Goal: Information Seeking & Learning: Learn about a topic

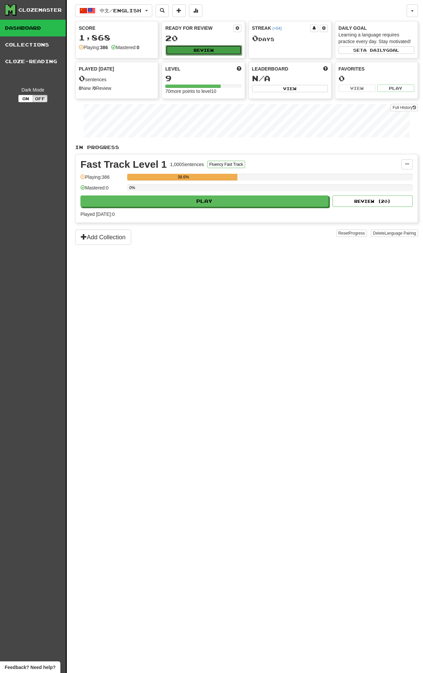
click at [200, 48] on button "Review" at bounding box center [204, 50] width 76 height 10
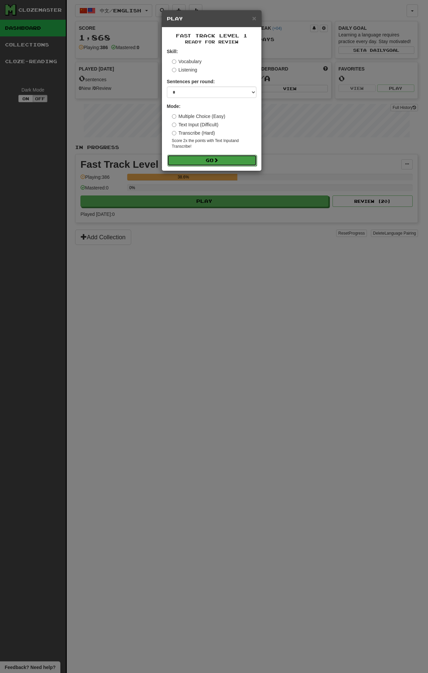
click at [224, 159] on button "Go" at bounding box center [212, 160] width 90 height 11
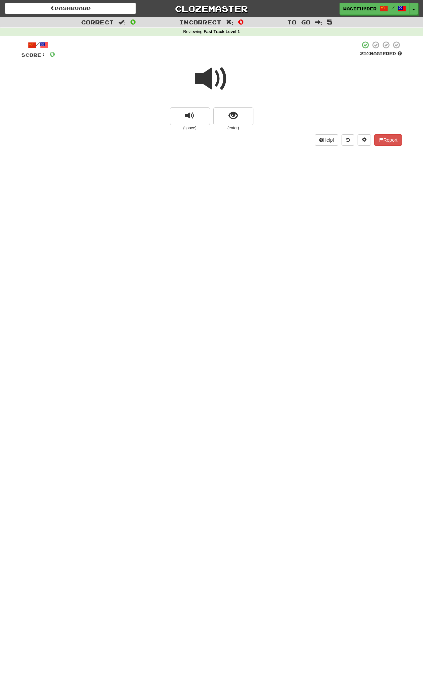
click at [213, 81] on span at bounding box center [211, 78] width 33 height 33
click at [196, 79] on span at bounding box center [211, 78] width 33 height 33
click at [213, 79] on span at bounding box center [211, 78] width 33 height 33
click at [212, 79] on span at bounding box center [211, 78] width 33 height 33
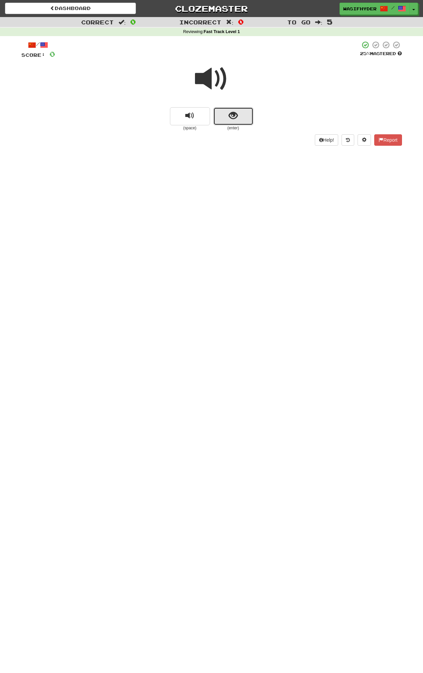
click at [240, 118] on button "show sentence" at bounding box center [233, 116] width 40 height 18
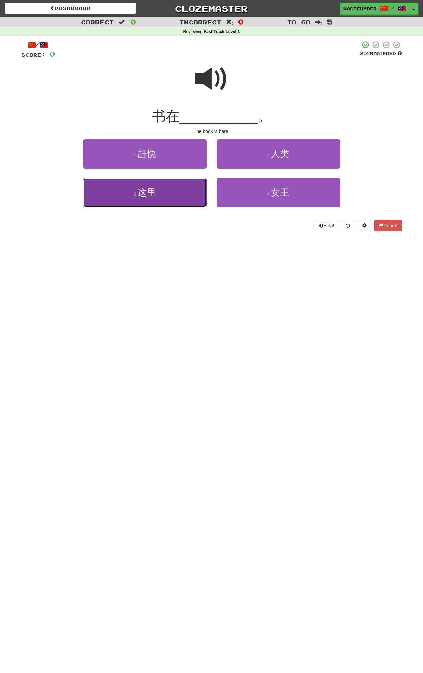
click at [176, 188] on button "3 . 这里" at bounding box center [145, 192] width 124 height 29
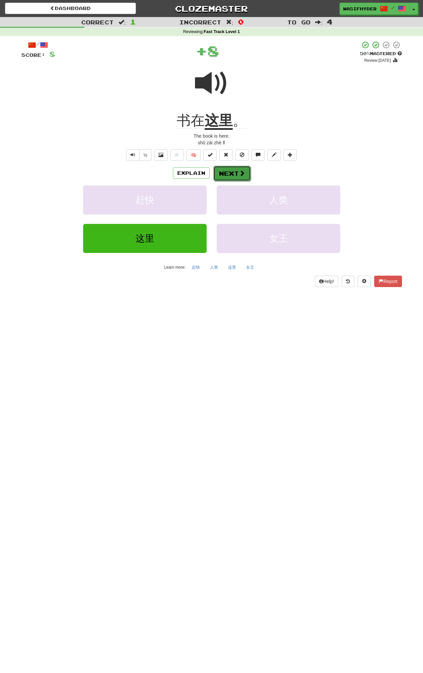
click at [230, 179] on button "Next" at bounding box center [231, 173] width 37 height 15
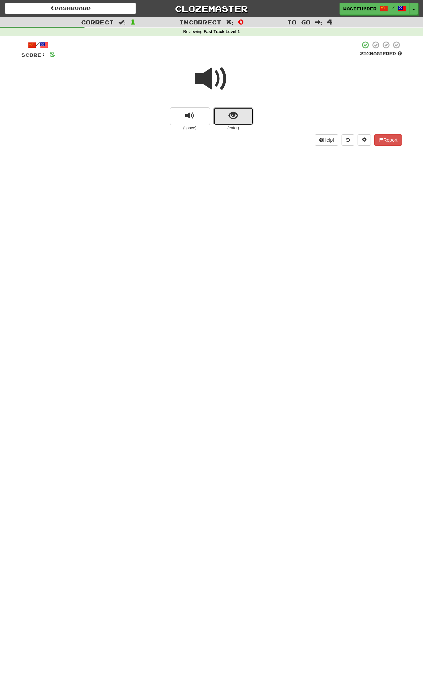
click at [238, 116] on button "show sentence" at bounding box center [233, 116] width 40 height 18
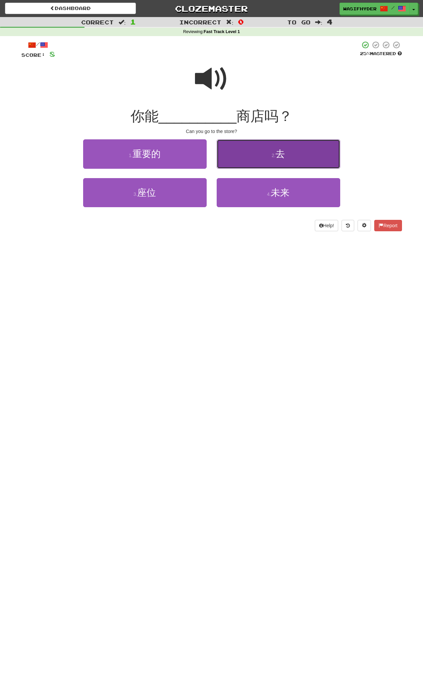
click at [258, 155] on button "2 . 去" at bounding box center [279, 153] width 124 height 29
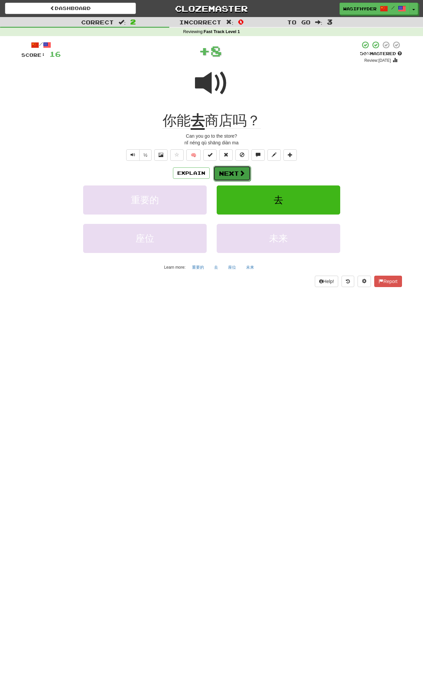
click at [232, 172] on button "Next" at bounding box center [231, 173] width 37 height 15
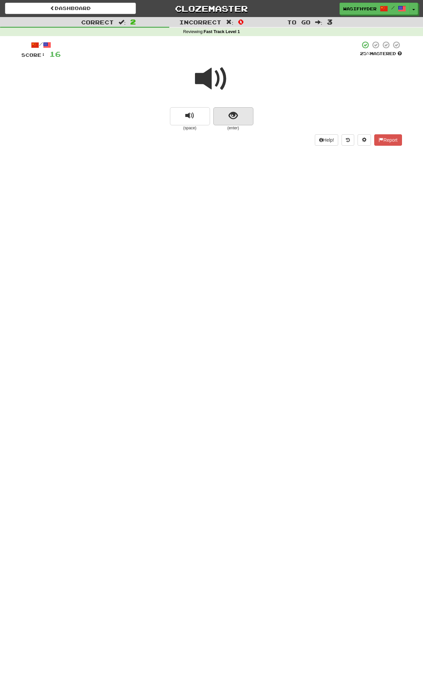
scroll to position [0, 0]
click at [229, 115] on span "show sentence" at bounding box center [233, 115] width 9 height 9
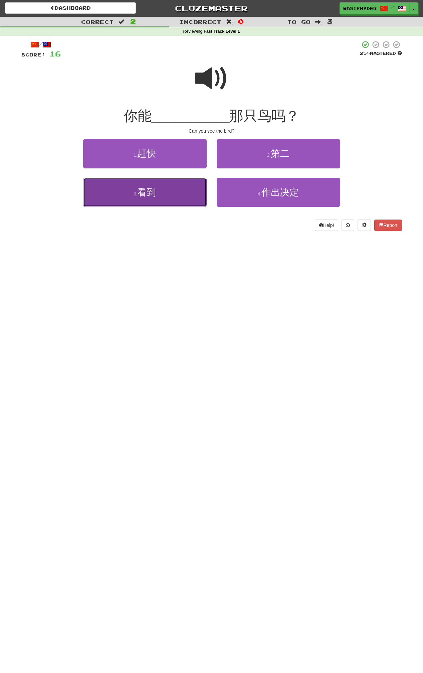
click at [175, 197] on button "3 . 看到" at bounding box center [145, 192] width 124 height 29
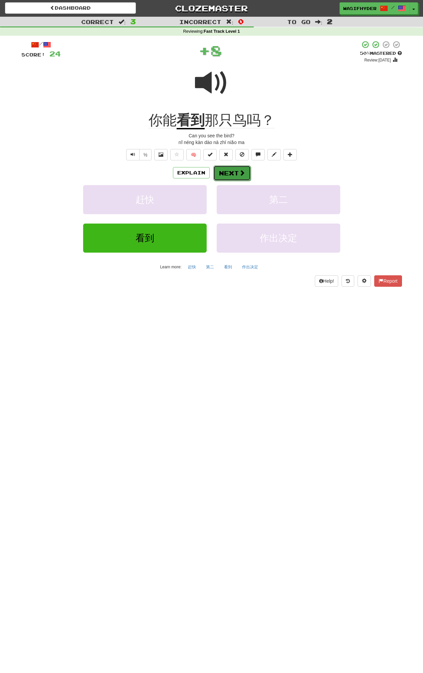
click at [223, 171] on button "Next" at bounding box center [231, 172] width 37 height 15
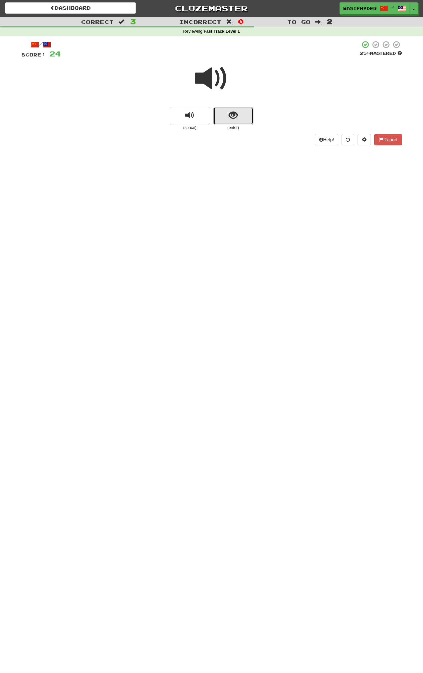
click at [240, 114] on button "show sentence" at bounding box center [233, 116] width 40 height 18
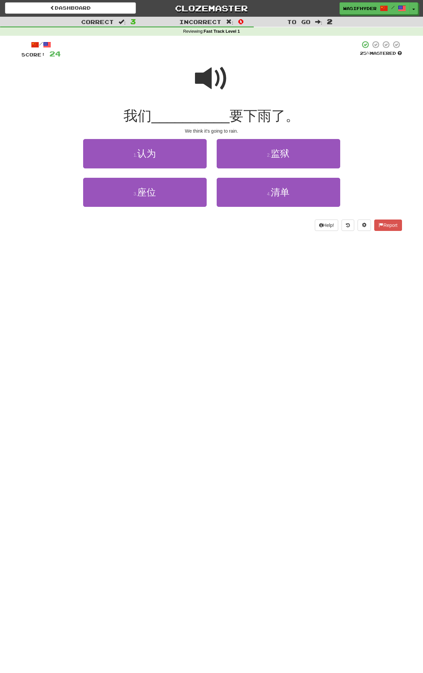
click at [200, 84] on span at bounding box center [211, 78] width 33 height 33
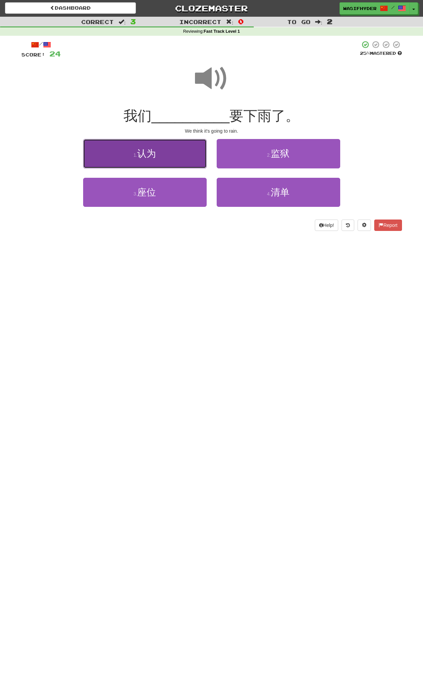
click at [161, 154] on button "1 . 认为" at bounding box center [145, 153] width 124 height 29
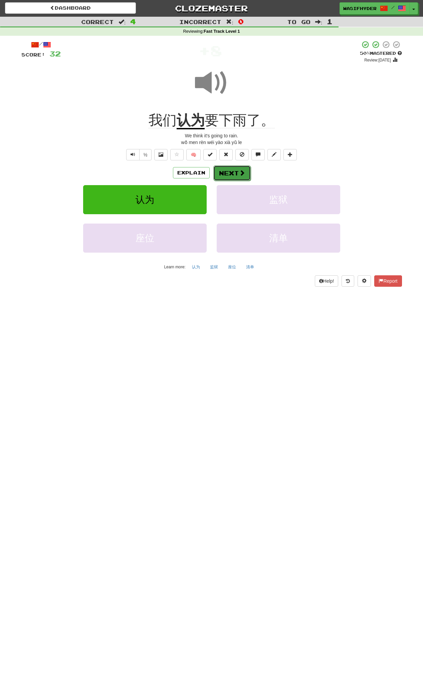
click at [237, 175] on button "Next" at bounding box center [231, 172] width 37 height 15
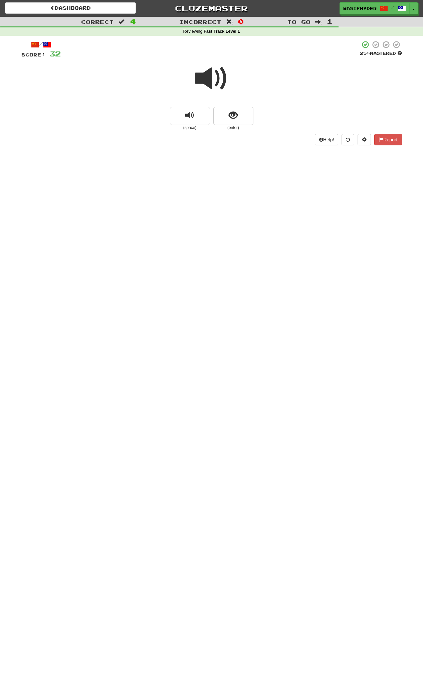
click at [217, 76] on span at bounding box center [211, 78] width 33 height 33
click at [211, 83] on span at bounding box center [211, 78] width 33 height 33
click at [245, 117] on button "show sentence" at bounding box center [233, 116] width 40 height 18
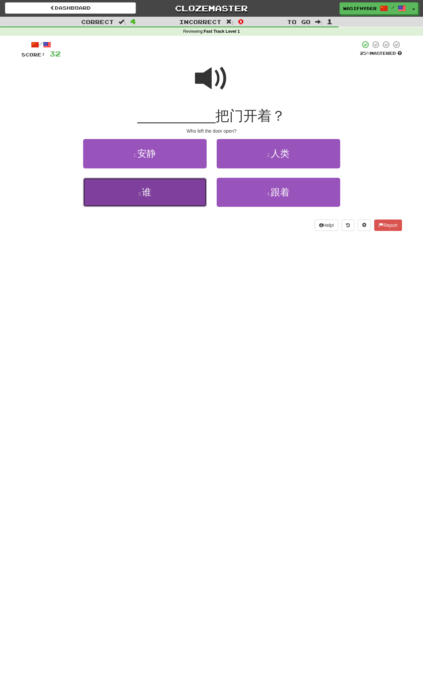
click at [168, 192] on button "3 . 谁" at bounding box center [145, 192] width 124 height 29
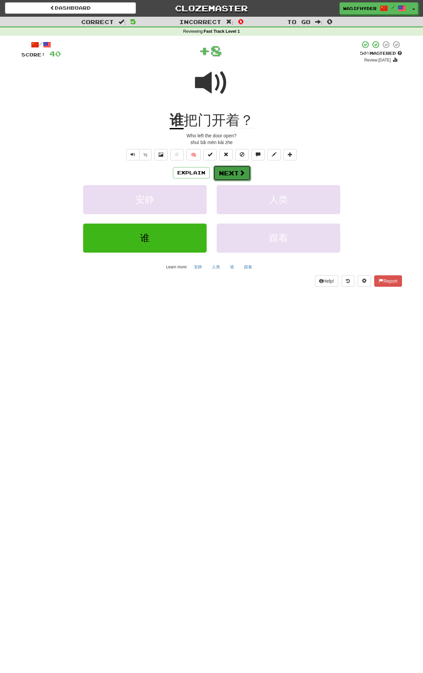
click at [230, 172] on button "Next" at bounding box center [231, 172] width 37 height 15
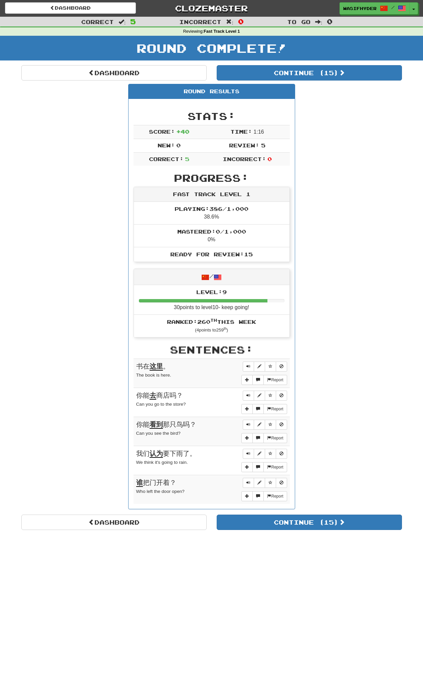
scroll to position [0, 0]
click at [234, 516] on button "Continue ( 15 )" at bounding box center [309, 522] width 185 height 15
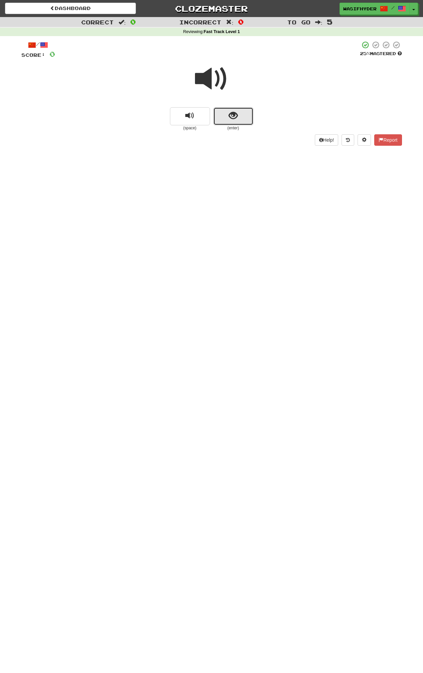
click at [243, 121] on button "show sentence" at bounding box center [233, 116] width 40 height 18
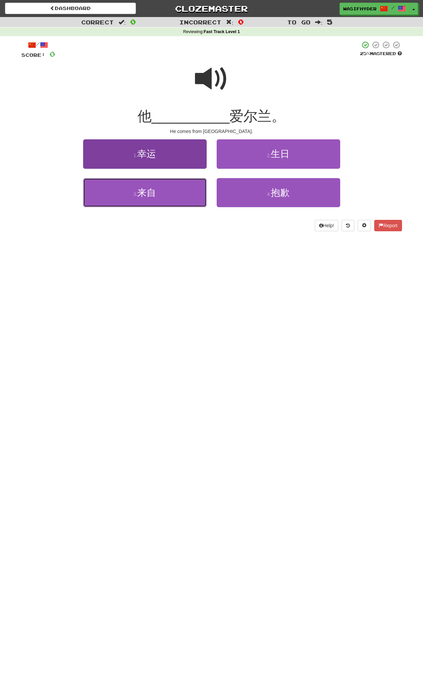
click at [164, 192] on button "3 . 来自" at bounding box center [145, 192] width 124 height 29
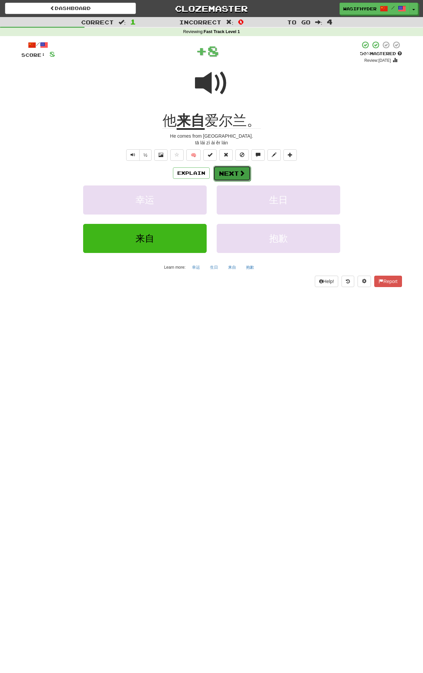
click at [241, 171] on span at bounding box center [242, 173] width 6 height 6
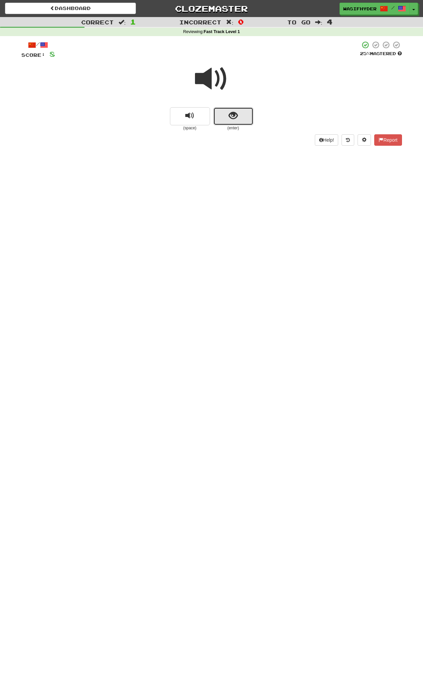
click at [238, 114] on button "show sentence" at bounding box center [233, 116] width 40 height 18
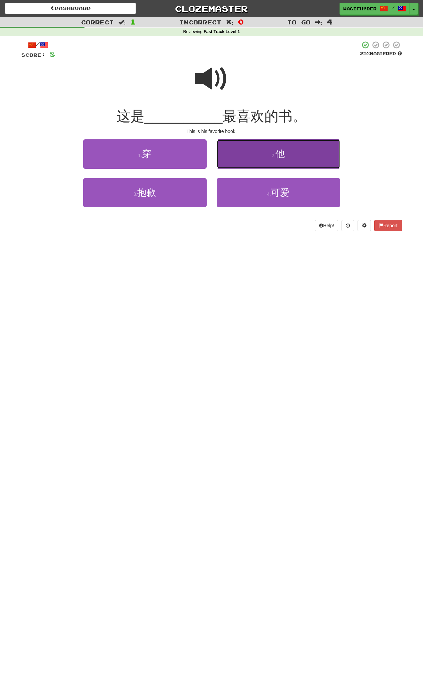
click at [257, 154] on button "2 . 他" at bounding box center [279, 153] width 124 height 29
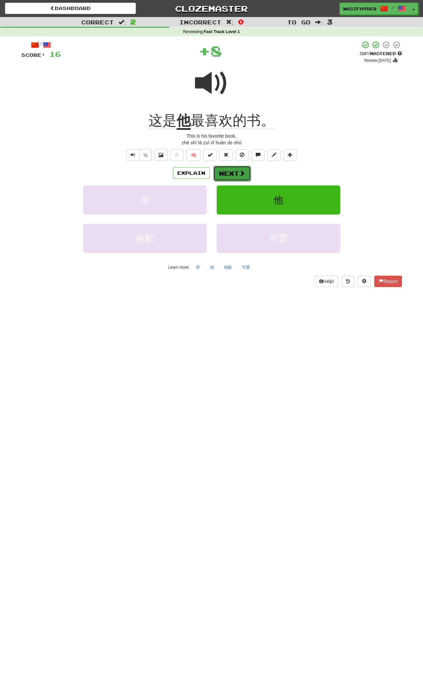
click at [232, 175] on button "Next" at bounding box center [231, 173] width 37 height 15
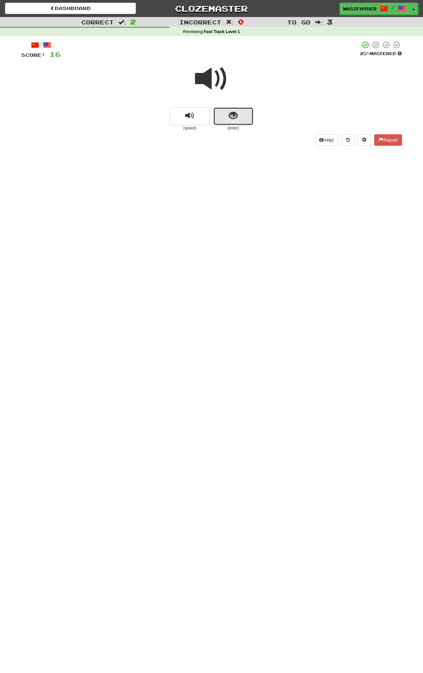
click at [236, 121] on button "show sentence" at bounding box center [233, 116] width 40 height 18
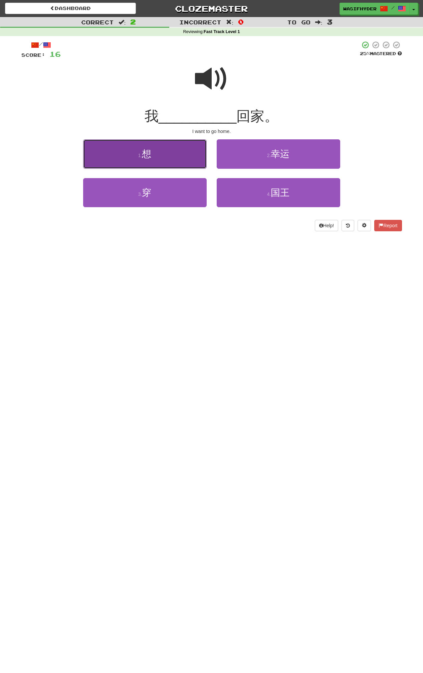
click at [179, 158] on button "1 . 想" at bounding box center [145, 153] width 124 height 29
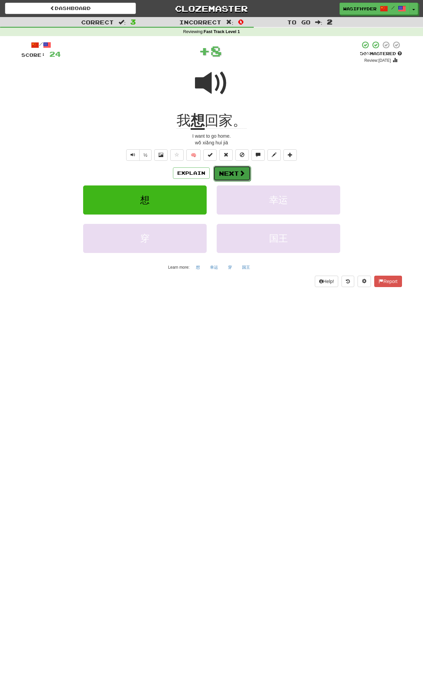
click at [238, 177] on button "Next" at bounding box center [231, 173] width 37 height 15
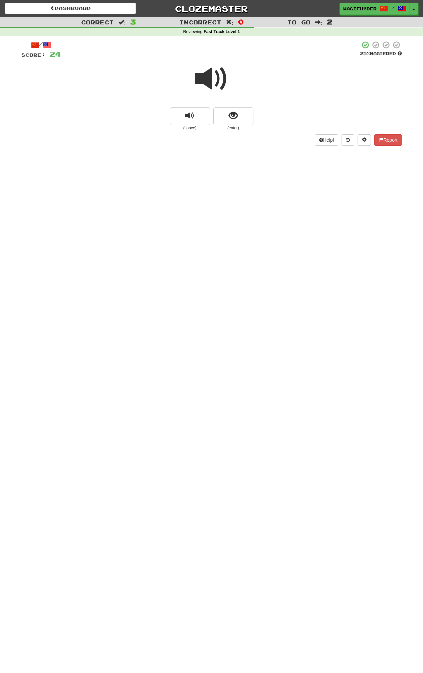
click at [230, 83] on div at bounding box center [211, 83] width 381 height 48
click at [241, 117] on button "show sentence" at bounding box center [233, 116] width 40 height 18
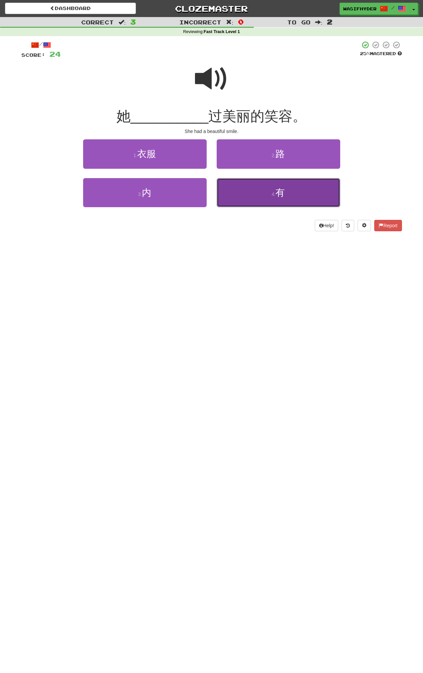
click at [295, 196] on button "4 . 有" at bounding box center [279, 192] width 124 height 29
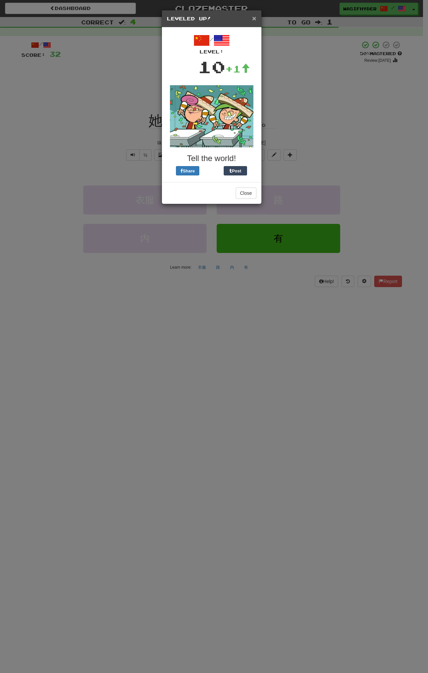
click at [254, 22] on span "×" at bounding box center [254, 18] width 4 height 8
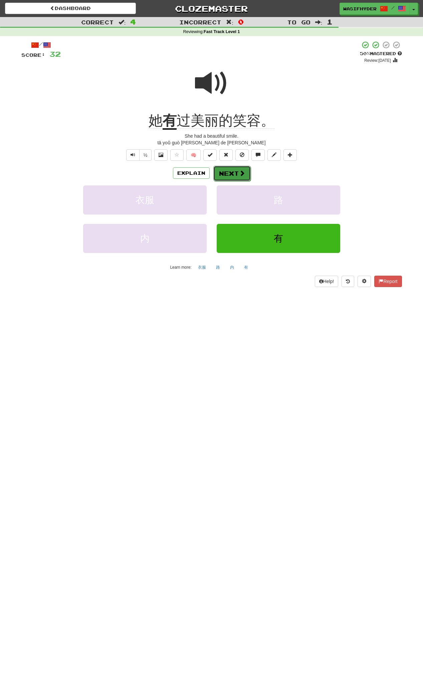
click at [244, 176] on span at bounding box center [242, 173] width 6 height 6
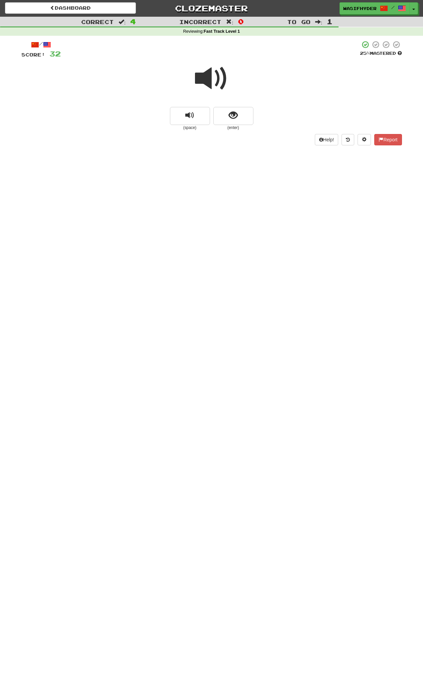
scroll to position [1, 0]
click at [219, 87] on span at bounding box center [211, 77] width 33 height 33
click at [239, 118] on button "show sentence" at bounding box center [233, 115] width 40 height 18
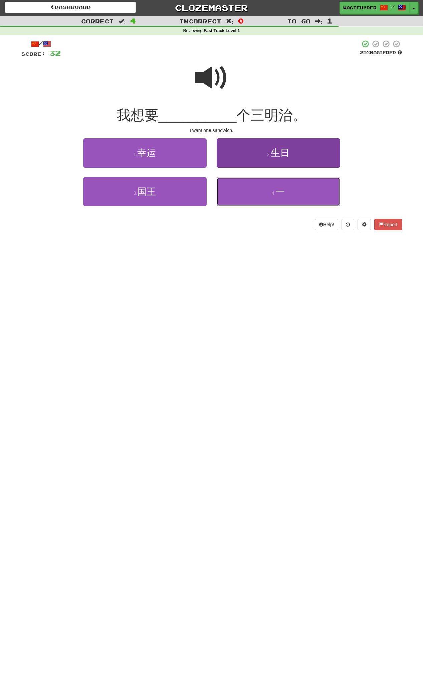
click at [234, 188] on button "4 . 一" at bounding box center [279, 191] width 124 height 29
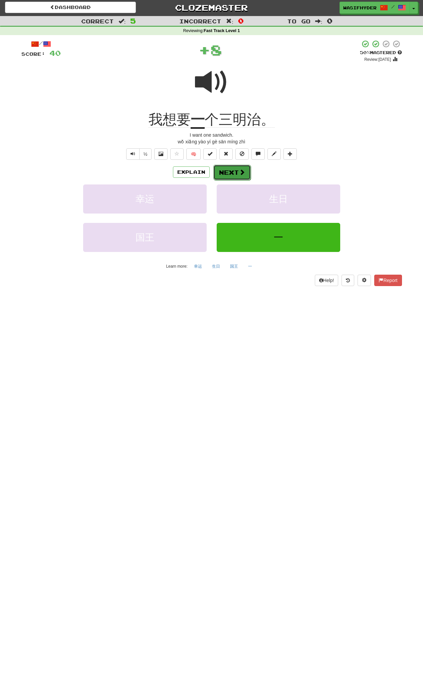
click at [229, 171] on button "Next" at bounding box center [231, 172] width 37 height 15
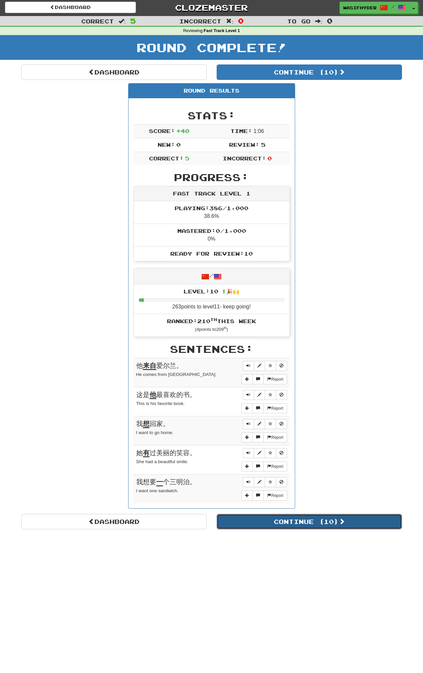
click at [342, 520] on span at bounding box center [342, 521] width 6 height 6
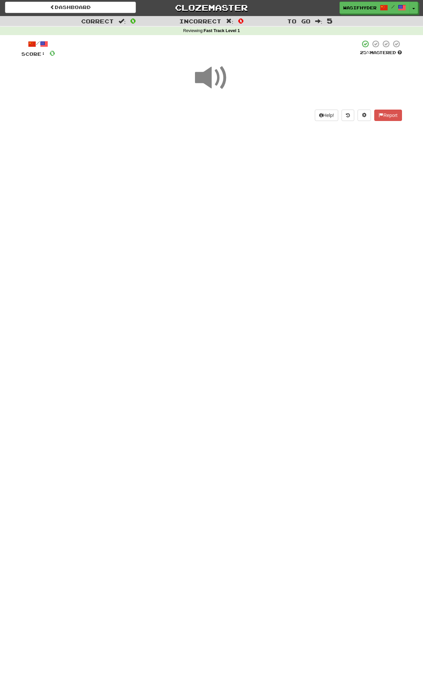
click at [217, 76] on span at bounding box center [211, 77] width 33 height 33
click at [259, 126] on div "(space) (enter)" at bounding box center [211, 118] width 381 height 24
click at [202, 78] on span at bounding box center [211, 77] width 33 height 33
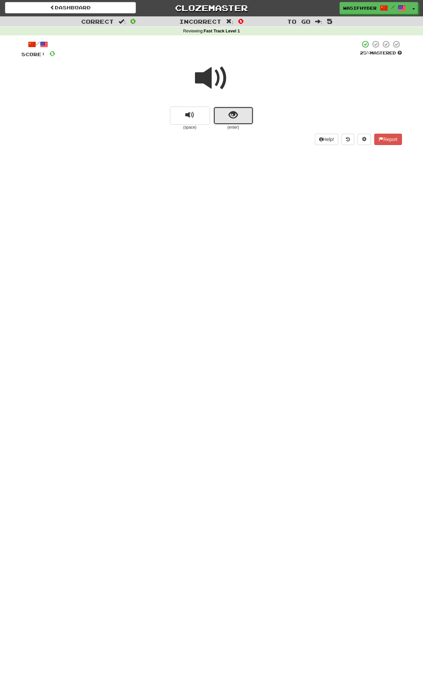
click at [249, 113] on button "show sentence" at bounding box center [233, 116] width 40 height 18
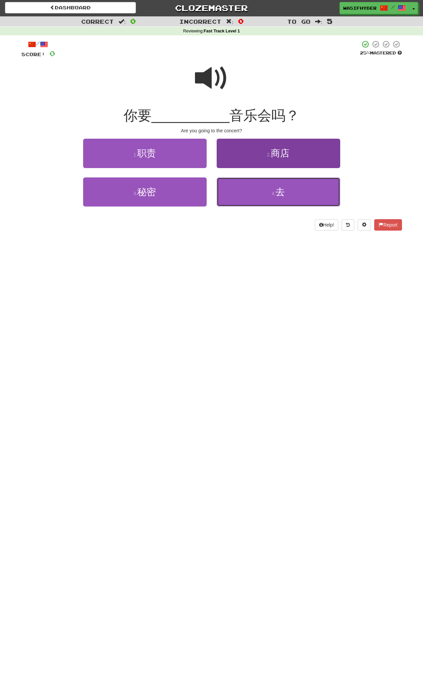
click at [250, 199] on button "4 . 去" at bounding box center [279, 191] width 124 height 29
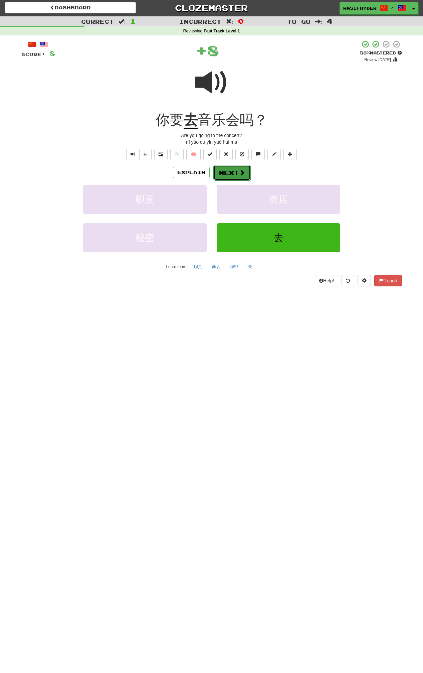
click at [239, 171] on span at bounding box center [242, 172] width 6 height 6
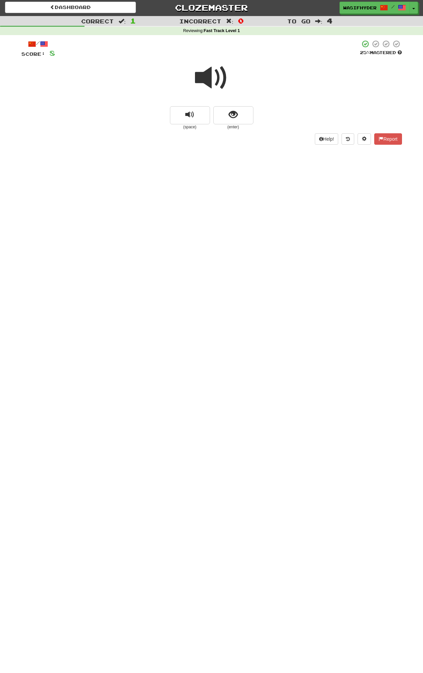
scroll to position [1, 0]
click at [226, 82] on span at bounding box center [211, 77] width 33 height 33
click at [246, 113] on button "show sentence" at bounding box center [233, 115] width 40 height 18
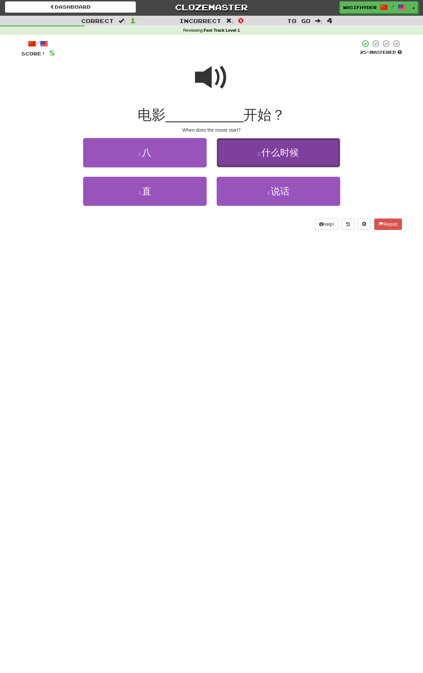
click at [301, 158] on button "2 . 什么时候" at bounding box center [279, 152] width 124 height 29
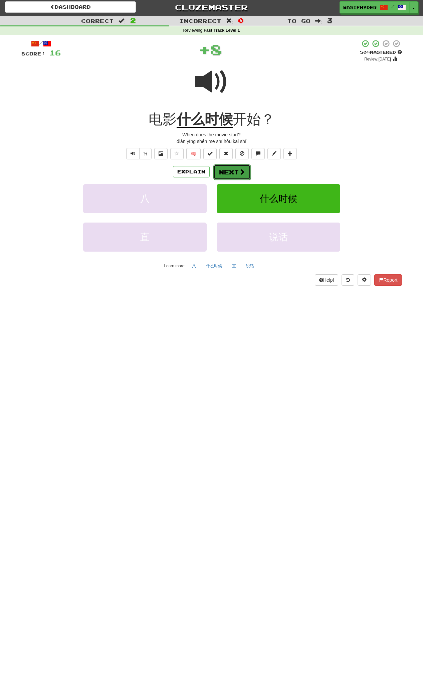
click at [235, 164] on button "Next" at bounding box center [231, 171] width 37 height 15
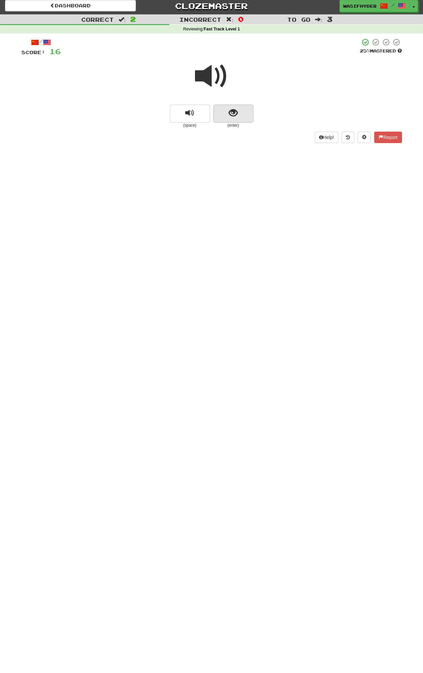
scroll to position [3, 0]
click at [230, 117] on span "show sentence" at bounding box center [233, 112] width 9 height 9
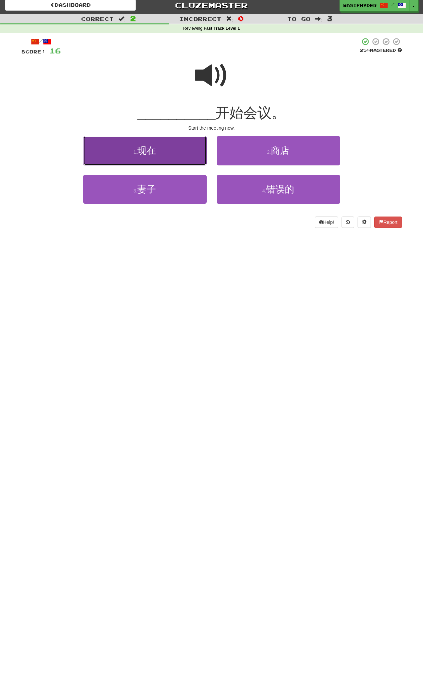
click at [181, 156] on button "1 . 现在" at bounding box center [145, 150] width 124 height 29
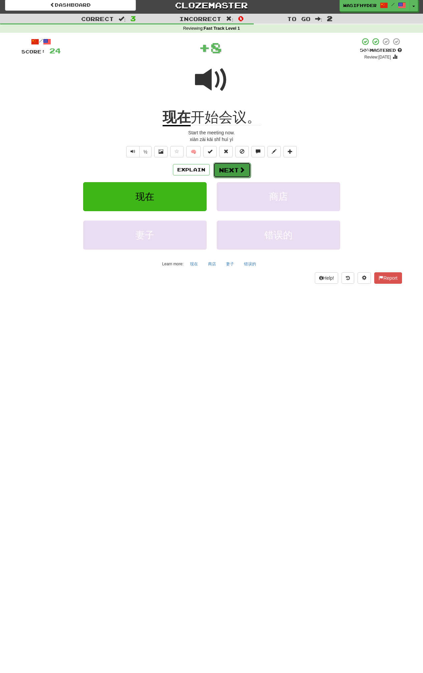
click at [242, 170] on button "Next" at bounding box center [231, 169] width 37 height 15
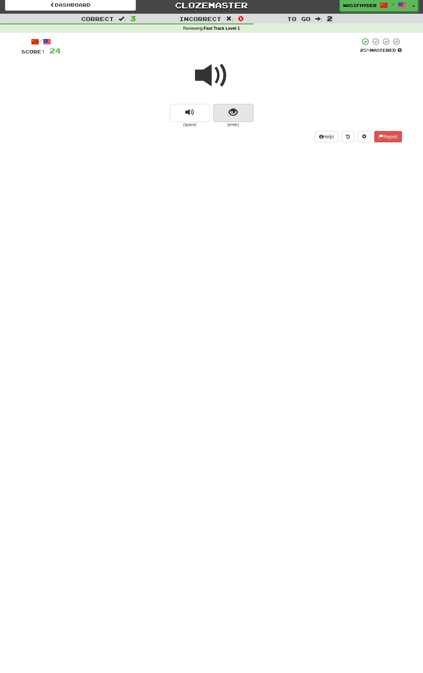
scroll to position [4, 0]
click at [243, 111] on button "show sentence" at bounding box center [233, 113] width 40 height 18
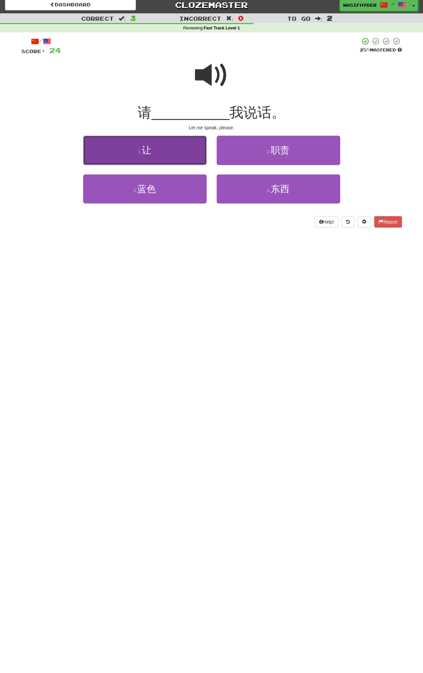
click at [183, 157] on button "1 . 让" at bounding box center [145, 150] width 124 height 29
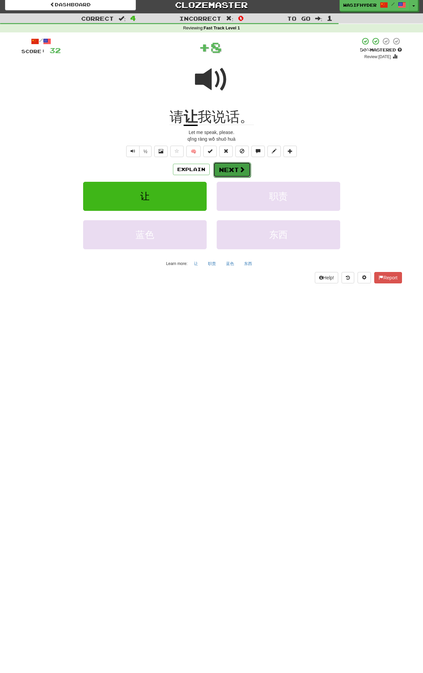
click at [240, 170] on span at bounding box center [242, 169] width 6 height 6
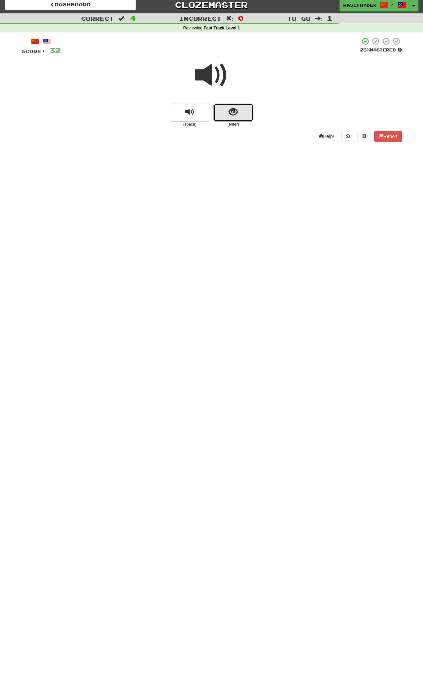
click at [228, 108] on button "show sentence" at bounding box center [233, 113] width 40 height 18
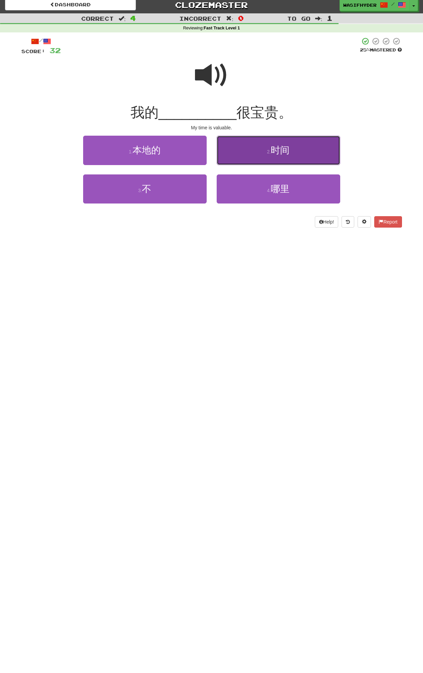
click at [243, 152] on button "2 . 时间" at bounding box center [279, 150] width 124 height 29
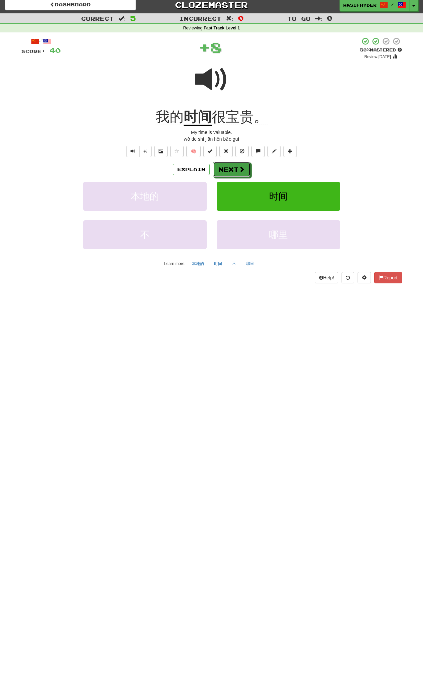
click at [239, 165] on button "Next" at bounding box center [231, 169] width 37 height 15
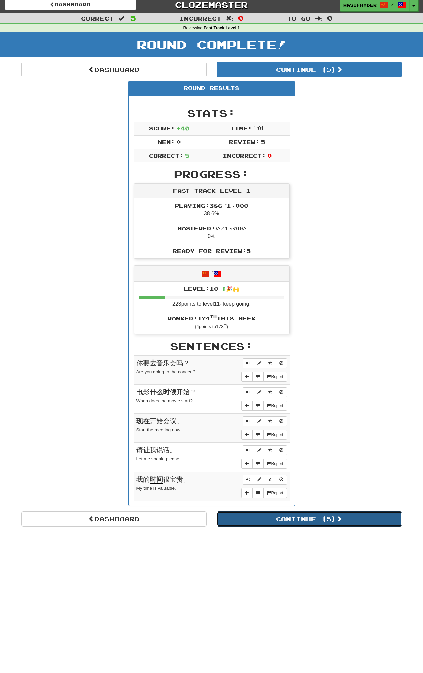
drag, startPoint x: 352, startPoint y: 517, endPoint x: 350, endPoint y: 492, distance: 24.8
click at [352, 517] on button "Continue ( 5 )" at bounding box center [309, 518] width 185 height 15
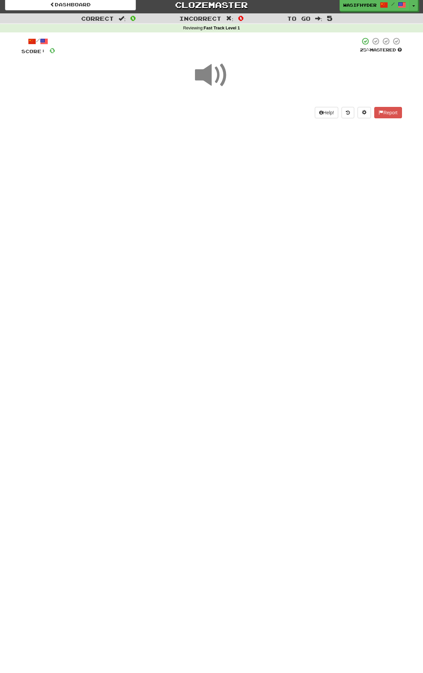
click at [217, 71] on span at bounding box center [211, 74] width 33 height 33
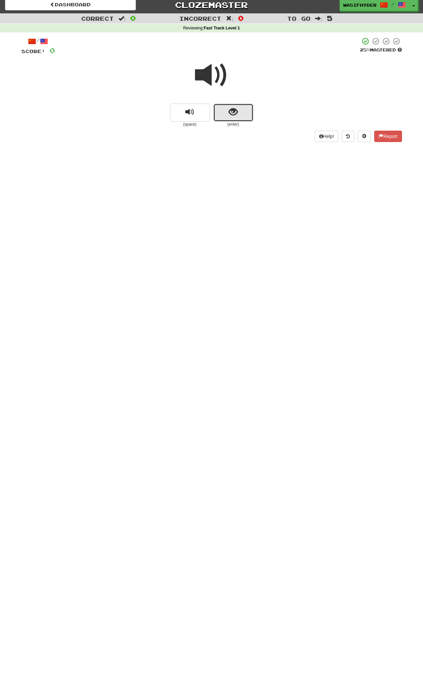
click at [243, 112] on button "show sentence" at bounding box center [233, 113] width 40 height 18
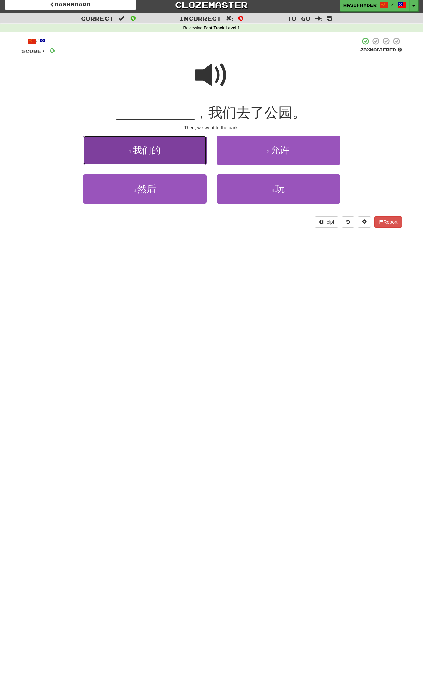
click at [168, 157] on button "1 . 我们的" at bounding box center [145, 150] width 124 height 29
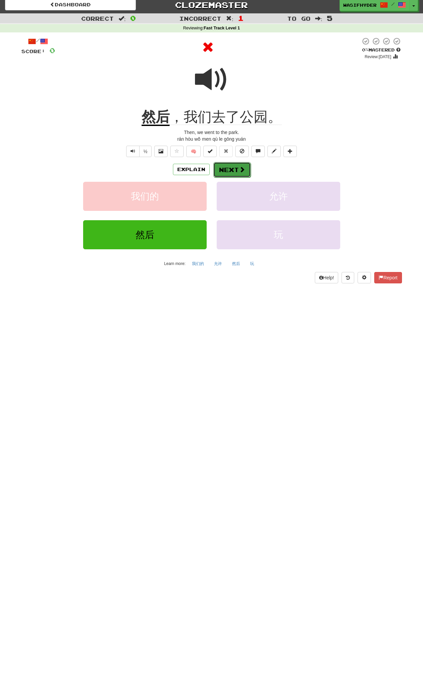
click at [229, 174] on button "Next" at bounding box center [231, 169] width 37 height 15
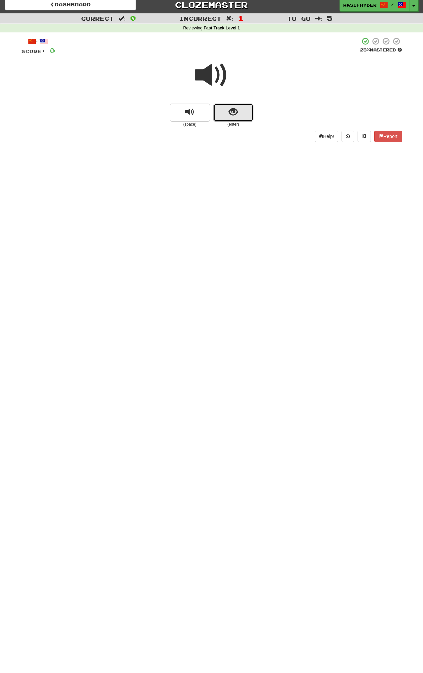
click at [229, 110] on span "show sentence" at bounding box center [233, 112] width 9 height 9
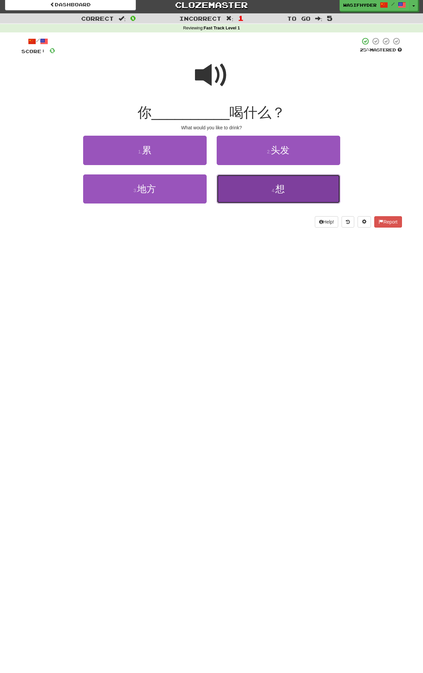
click at [244, 186] on button "4 . 想" at bounding box center [279, 188] width 124 height 29
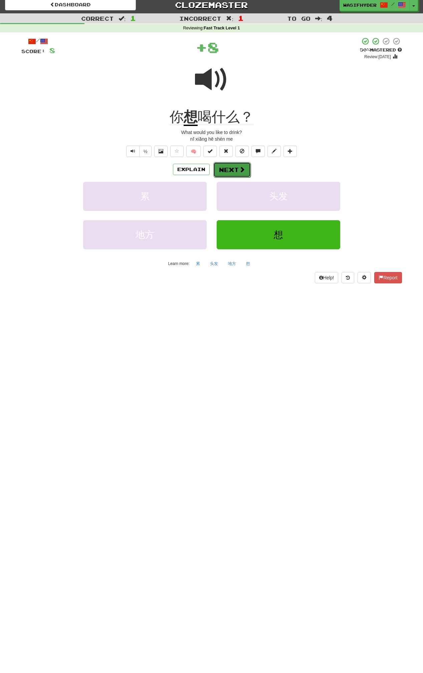
click at [244, 174] on button "Next" at bounding box center [231, 169] width 37 height 15
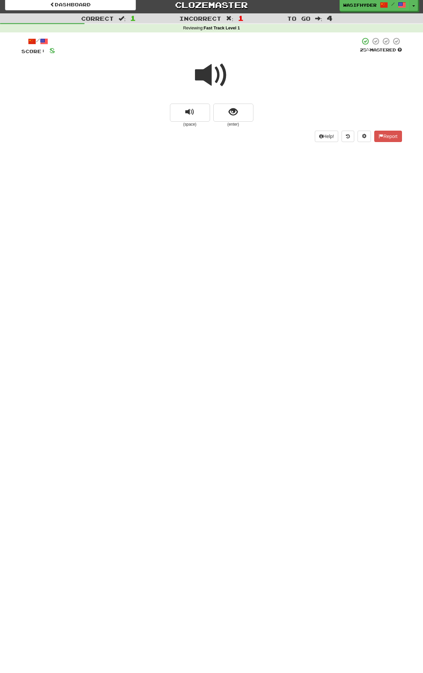
click at [212, 84] on span at bounding box center [211, 74] width 33 height 33
click at [211, 65] on span at bounding box center [211, 74] width 33 height 33
click at [244, 117] on button "show sentence" at bounding box center [233, 113] width 40 height 18
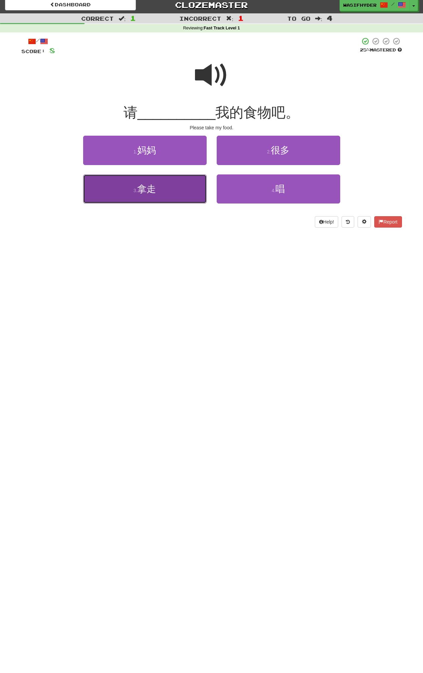
click at [193, 183] on button "3 . 拿走" at bounding box center [145, 188] width 124 height 29
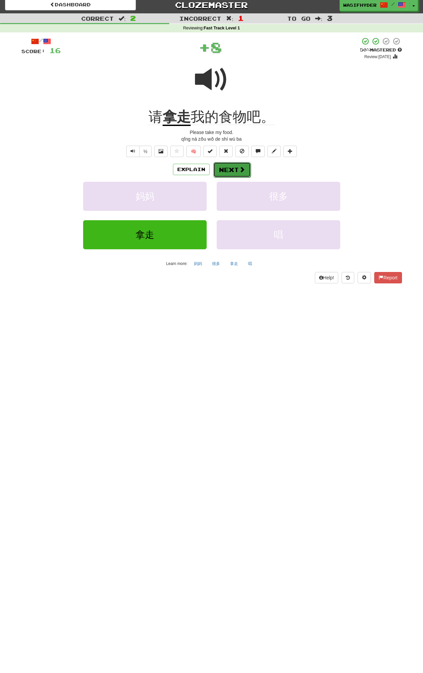
click at [228, 171] on button "Next" at bounding box center [231, 169] width 37 height 15
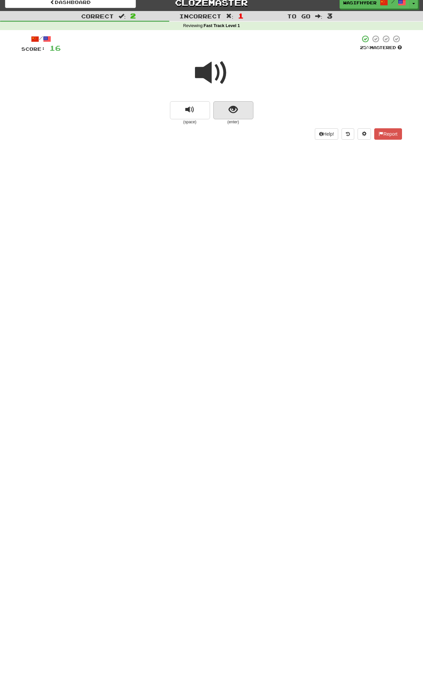
scroll to position [7, 0]
click at [225, 70] on span at bounding box center [211, 71] width 33 height 33
click at [212, 75] on span at bounding box center [211, 71] width 33 height 33
click at [239, 111] on button "show sentence" at bounding box center [233, 110] width 40 height 18
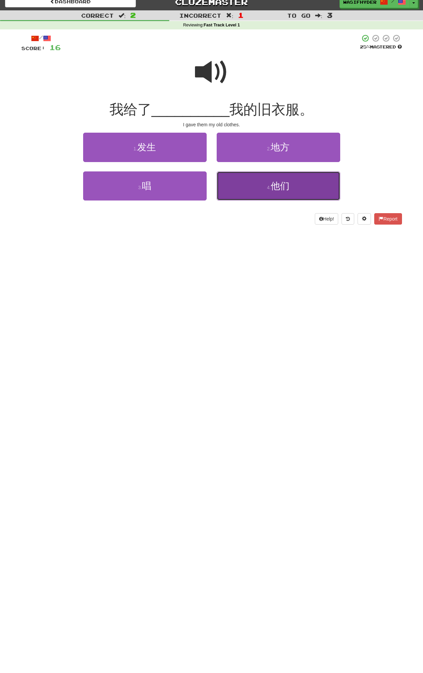
click at [244, 185] on button "4 . 他们" at bounding box center [279, 185] width 124 height 29
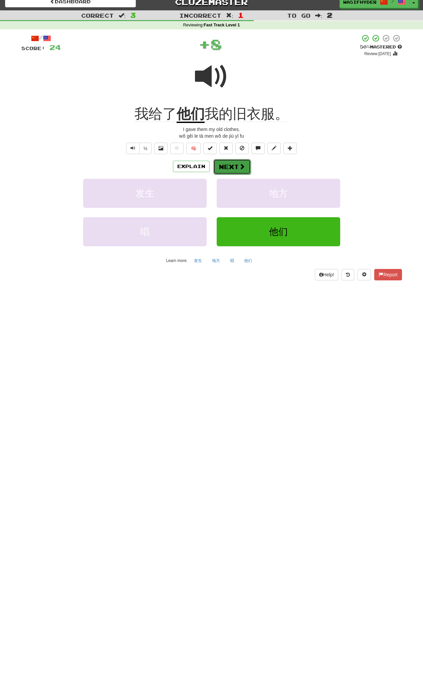
click at [240, 169] on span at bounding box center [242, 166] width 6 height 6
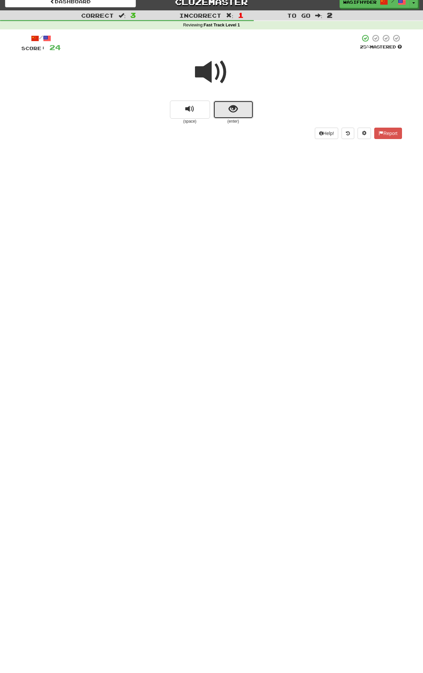
click at [233, 117] on button "show sentence" at bounding box center [233, 110] width 40 height 18
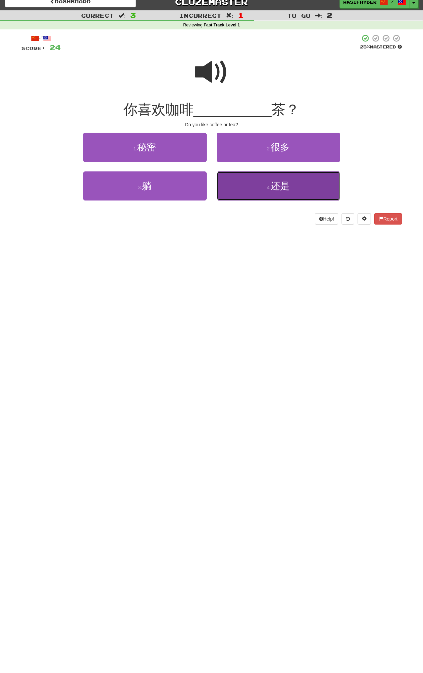
click at [270, 185] on small "4 ." at bounding box center [269, 187] width 4 height 5
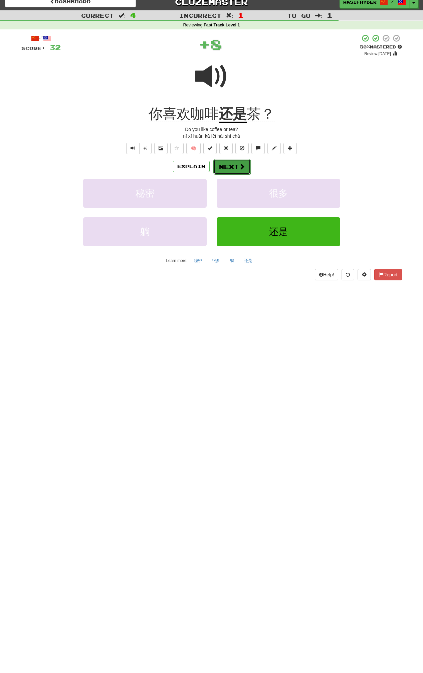
click at [245, 173] on button "Next" at bounding box center [231, 166] width 37 height 15
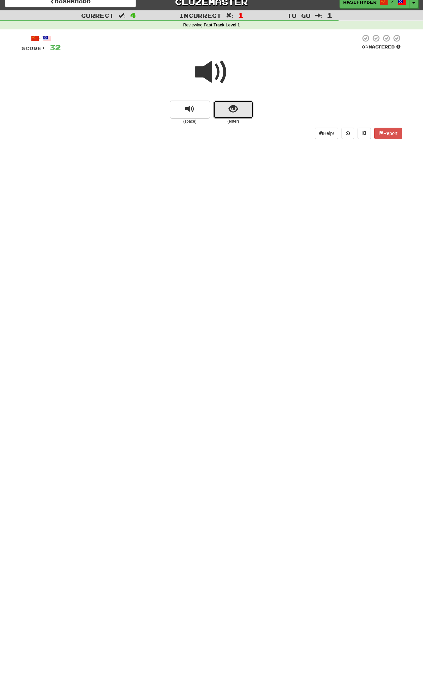
click at [228, 114] on button "show sentence" at bounding box center [233, 110] width 40 height 18
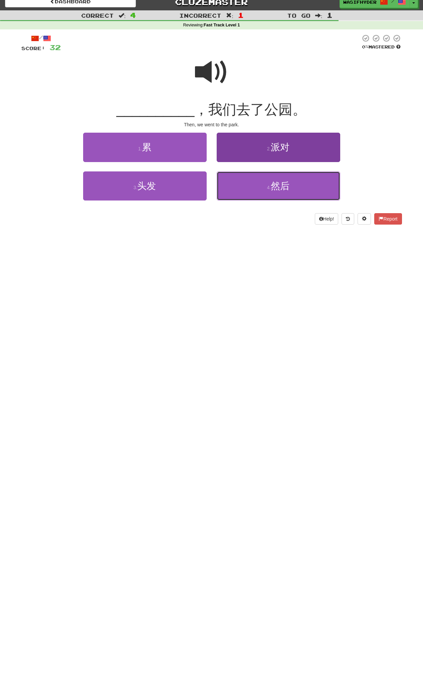
click at [250, 186] on button "4 . 然后" at bounding box center [279, 185] width 124 height 29
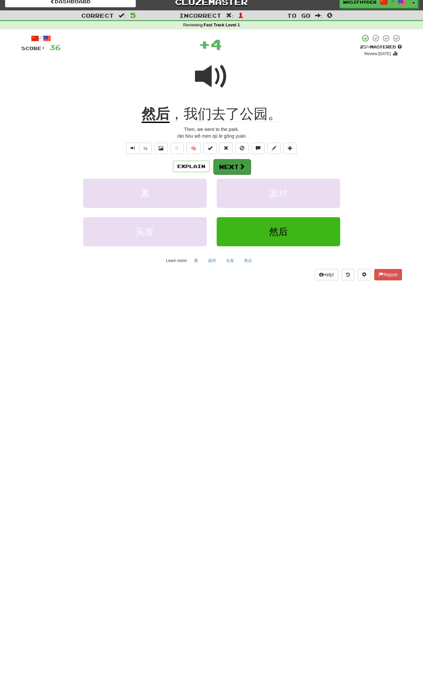
drag, startPoint x: 253, startPoint y: 162, endPoint x: 248, endPoint y: 165, distance: 5.7
click at [253, 162] on div "Explain Next" at bounding box center [211, 166] width 381 height 15
click at [244, 167] on button "Next" at bounding box center [231, 166] width 37 height 15
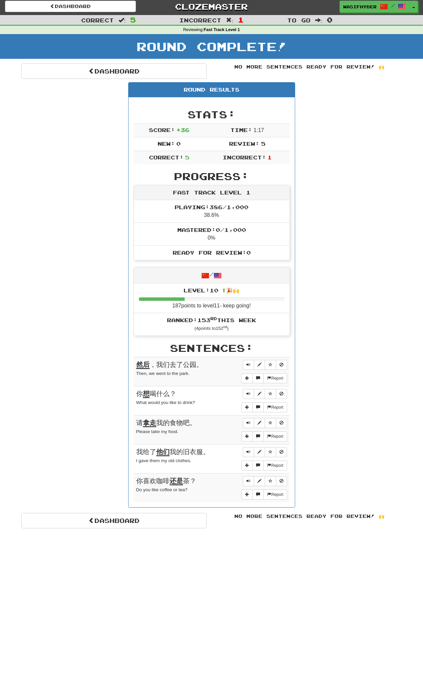
scroll to position [0, 0]
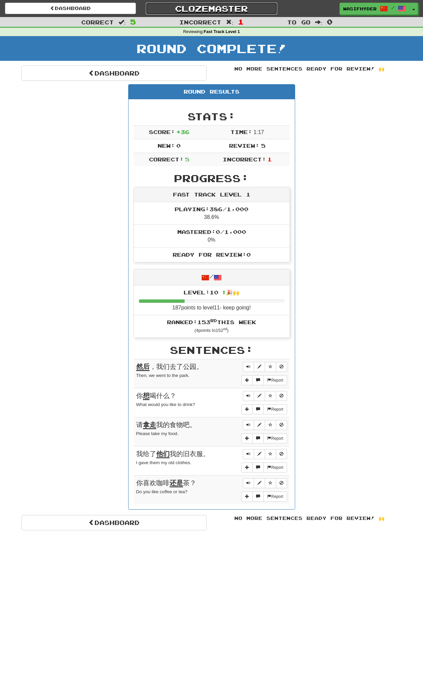
click at [223, 6] on link "Clozemaster" at bounding box center [211, 9] width 131 height 12
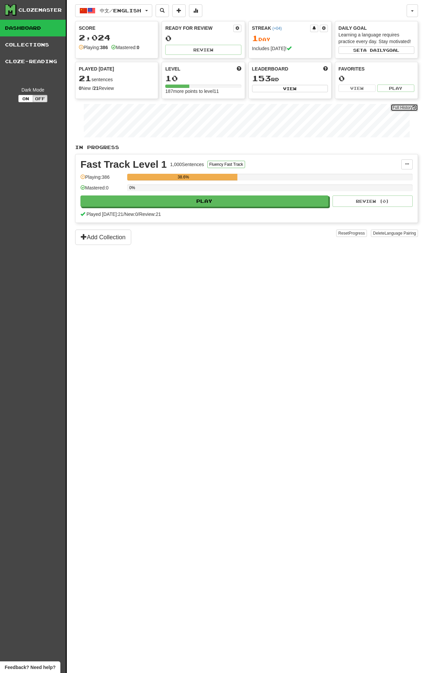
click at [398, 108] on link "Full History" at bounding box center [404, 107] width 27 height 7
click at [24, 29] on link "Dashboard" at bounding box center [33, 28] width 66 height 17
click at [30, 43] on link "Collections" at bounding box center [33, 44] width 66 height 17
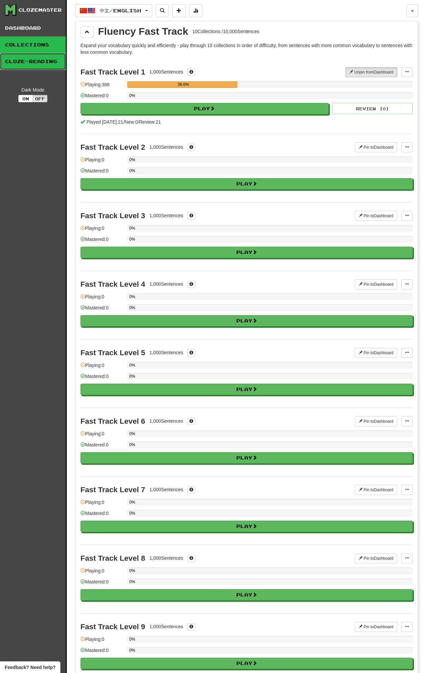
click at [35, 61] on link "Cloze-Reading" at bounding box center [33, 61] width 66 height 17
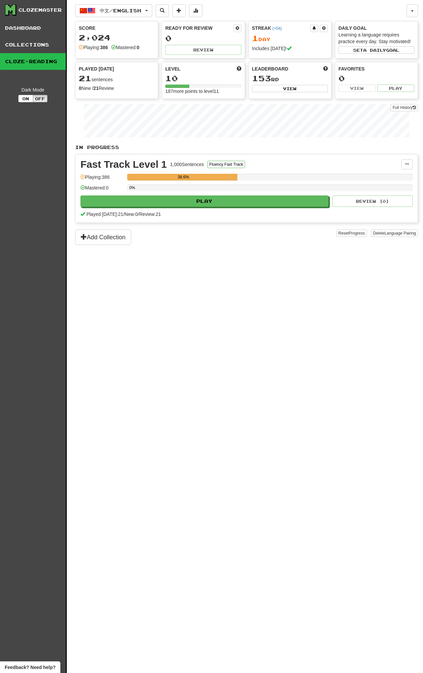
scroll to position [0, 0]
click at [227, 165] on button "Fluency Fast Track" at bounding box center [226, 163] width 38 height 7
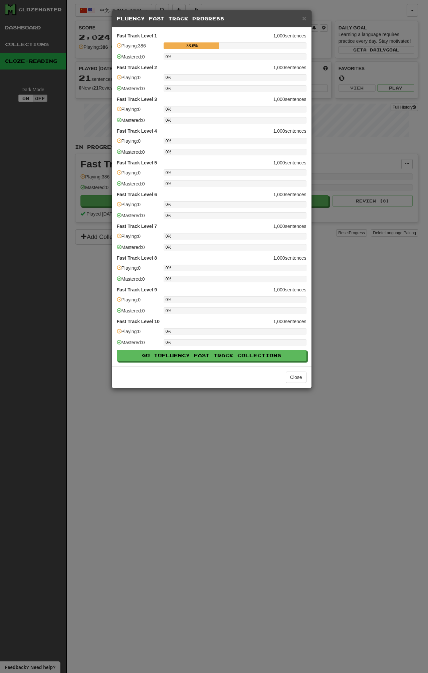
click at [352, 293] on div "× Fluency Fast Track Progress Fast Track Level 1 1,000 sentences Playing: 386 3…" at bounding box center [214, 336] width 428 height 673
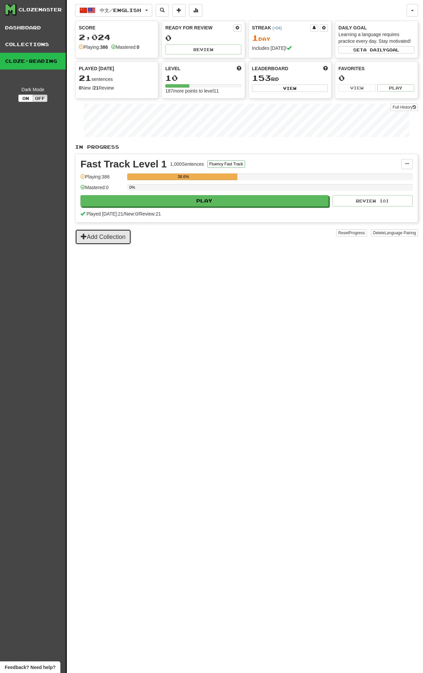
click at [116, 236] on button "Add Collection" at bounding box center [103, 236] width 56 height 15
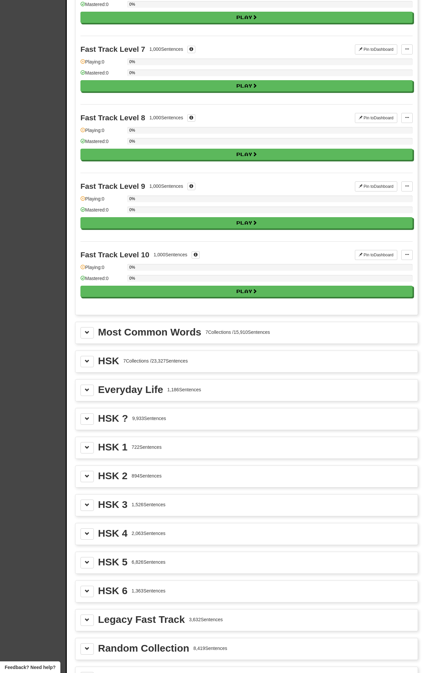
scroll to position [438, 0]
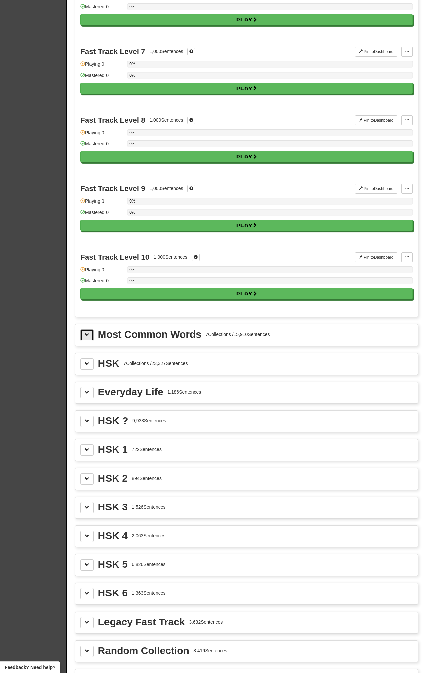
click at [91, 337] on button at bounding box center [86, 334] width 13 height 11
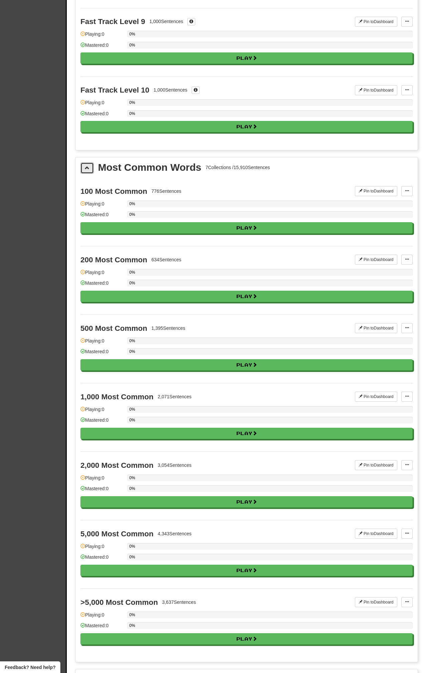
scroll to position [600, 0]
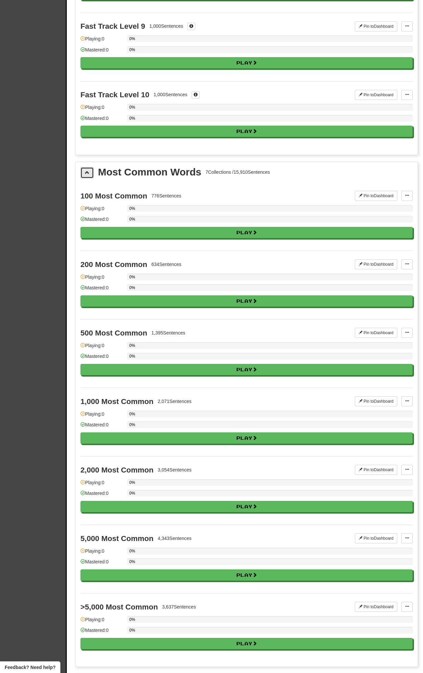
click at [86, 173] on span at bounding box center [87, 172] width 5 height 5
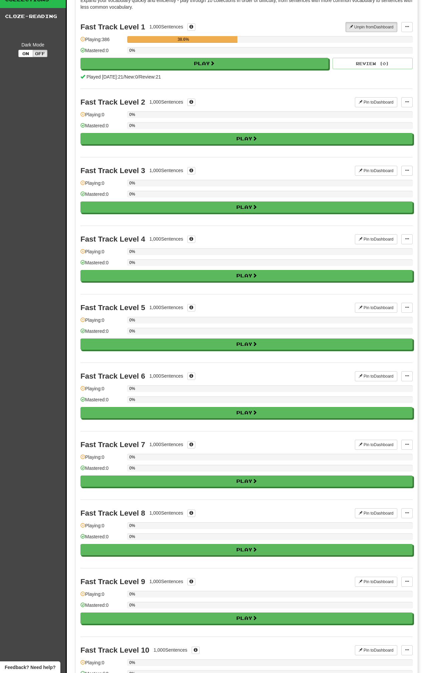
scroll to position [0, 0]
